Goal: Transaction & Acquisition: Purchase product/service

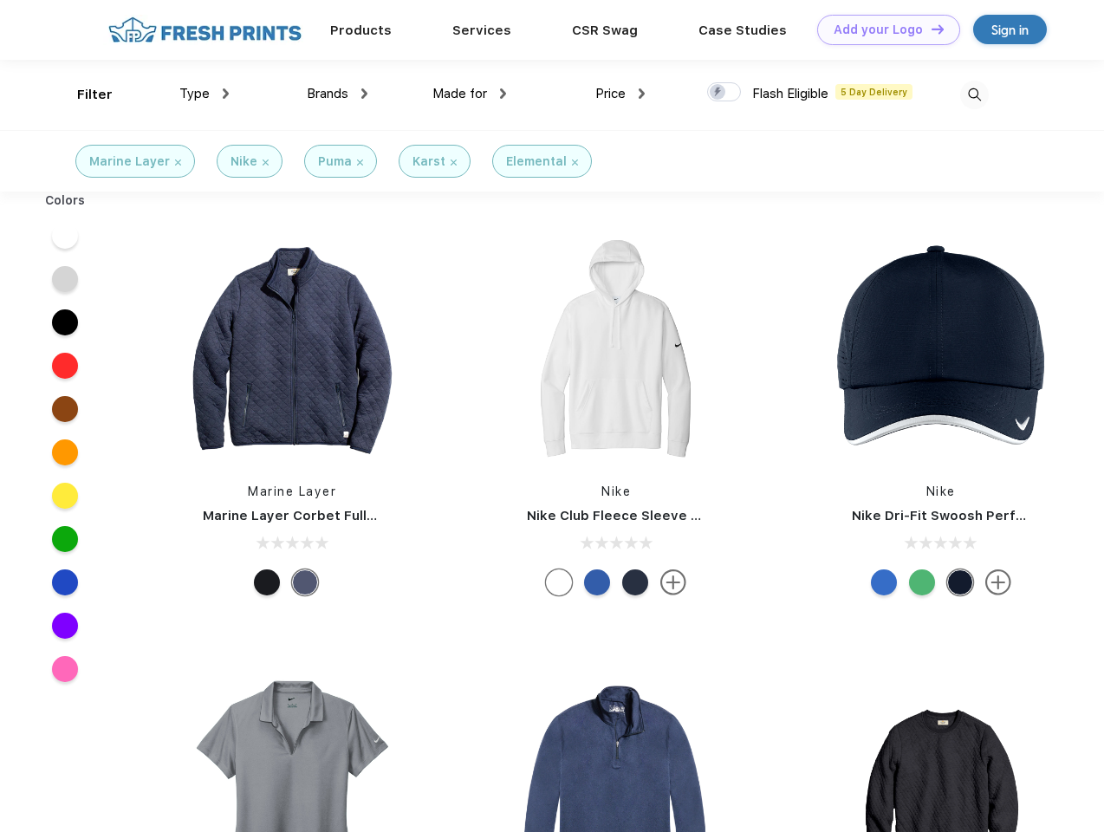
click at [882, 29] on link "Add your Logo Design Tool" at bounding box center [888, 30] width 143 height 30
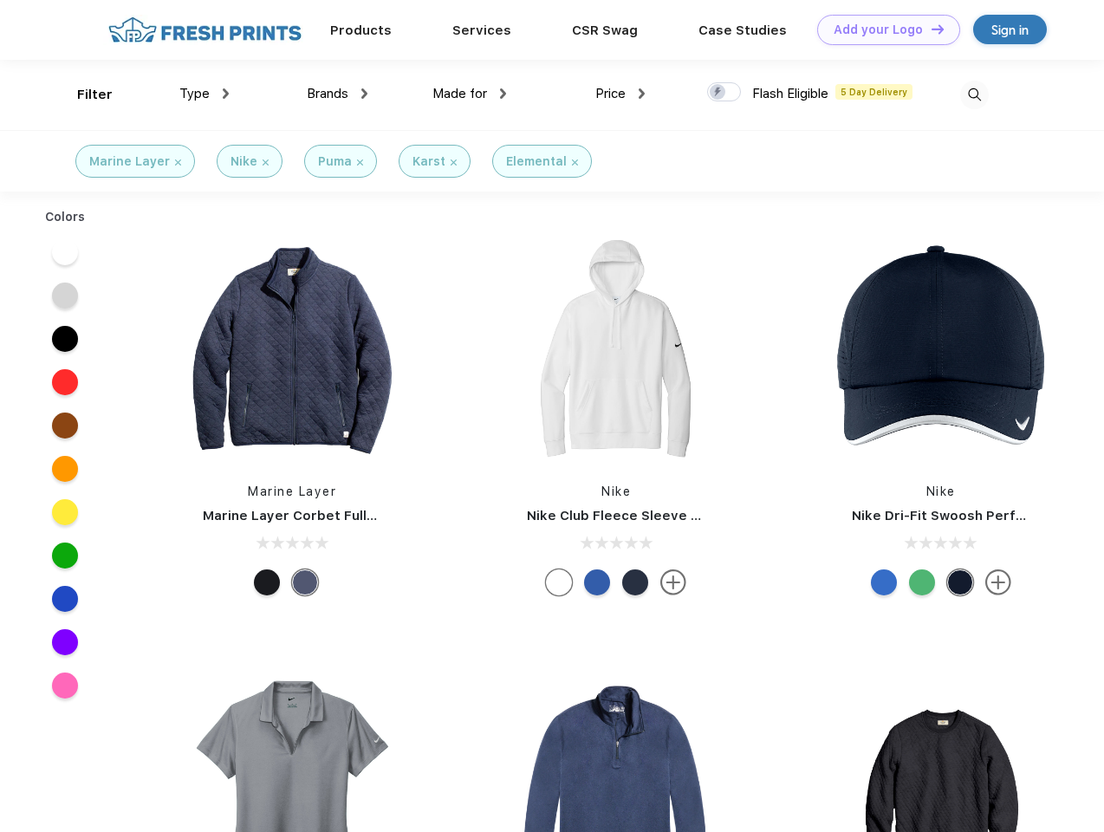
click at [0, 0] on div "Design Tool" at bounding box center [0, 0] width 0 height 0
click at [930, 29] on link "Add your Logo Design Tool" at bounding box center [888, 30] width 143 height 30
click at [83, 94] on div "Filter" at bounding box center [95, 95] width 36 height 20
click at [204, 94] on span "Type" at bounding box center [194, 94] width 30 height 16
click at [337, 94] on span "Brands" at bounding box center [328, 94] width 42 height 16
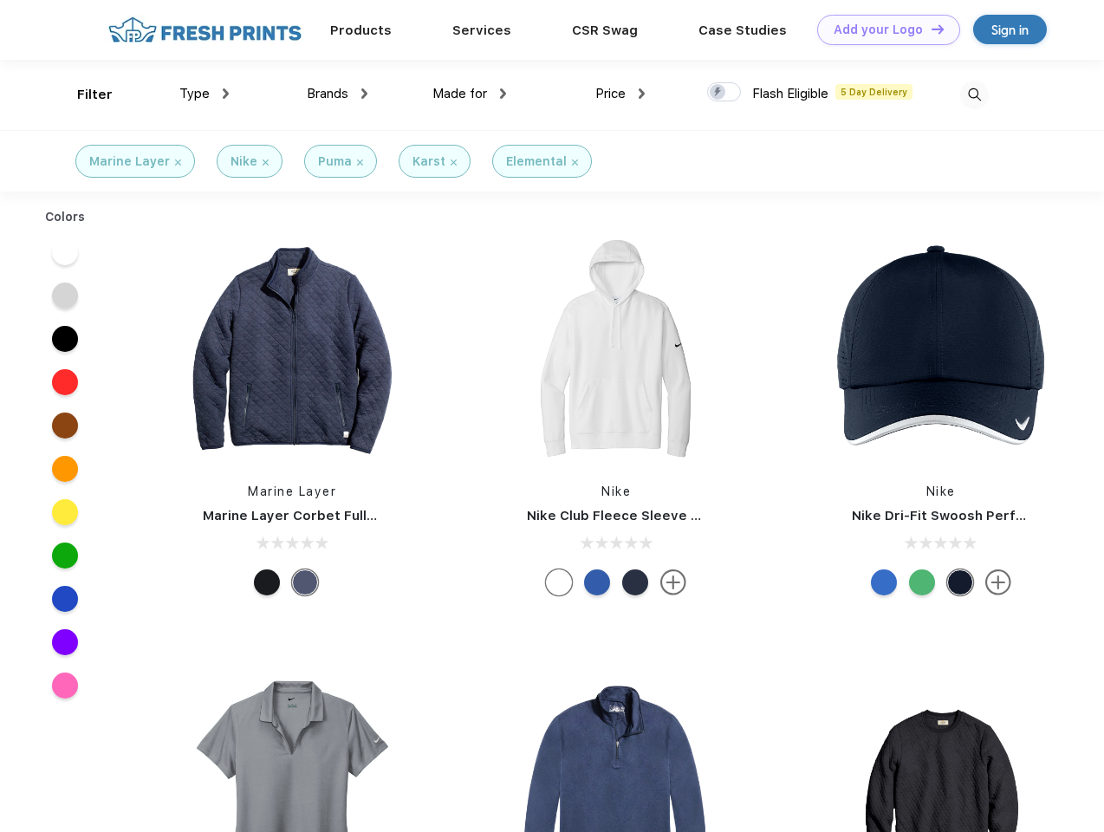
click at [470, 94] on span "Made for" at bounding box center [459, 94] width 55 height 16
click at [620, 94] on span "Price" at bounding box center [610, 94] width 30 height 16
click at [724, 93] on div at bounding box center [724, 91] width 34 height 19
click at [718, 93] on input "checkbox" at bounding box center [712, 86] width 11 height 11
click at [974, 94] on img at bounding box center [974, 95] width 29 height 29
